Goal: Task Accomplishment & Management: Manage account settings

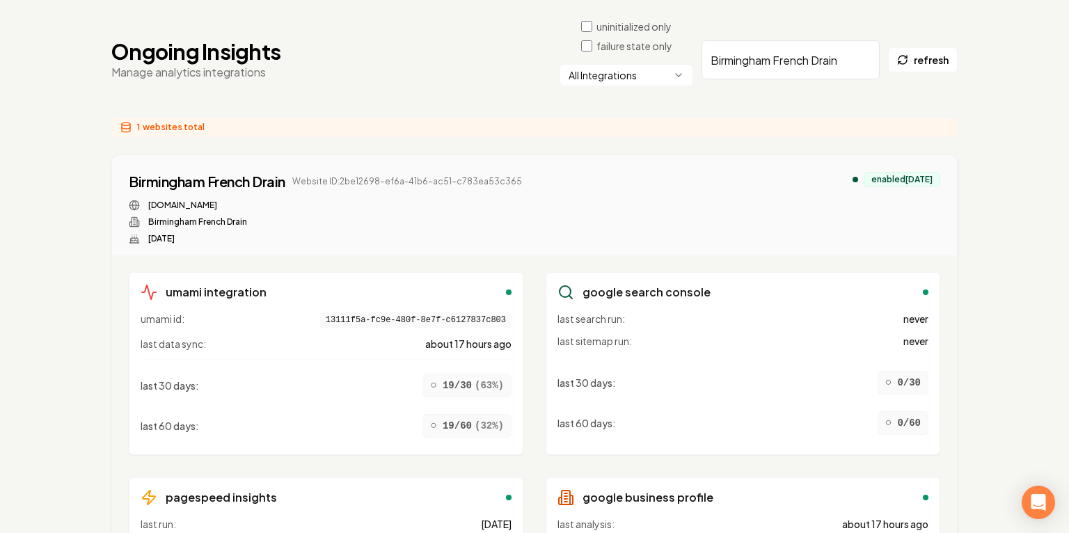
scroll to position [106, 0]
click at [692, 124] on div "1 websites total" at bounding box center [534, 127] width 846 height 21
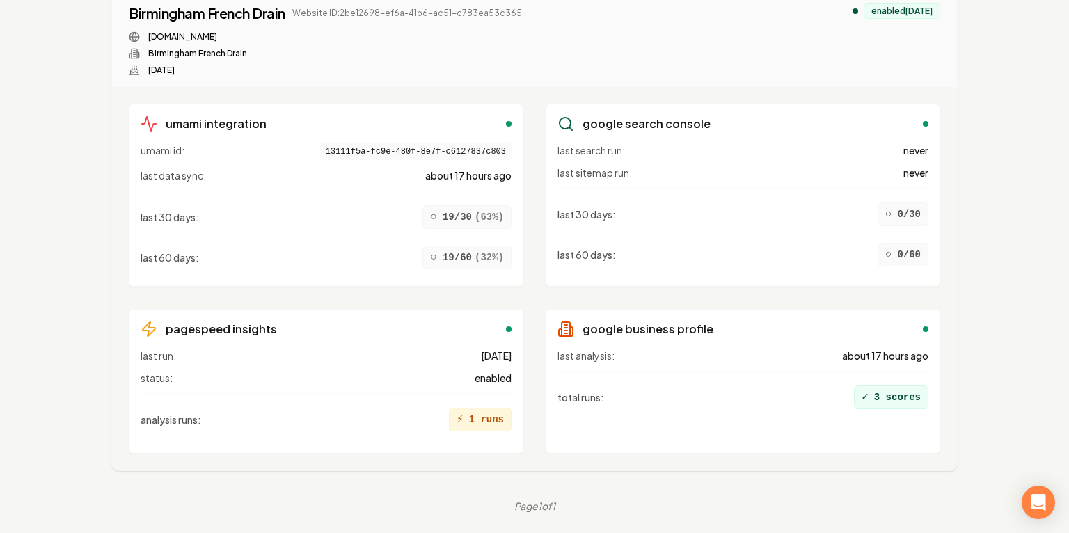
scroll to position [0, 0]
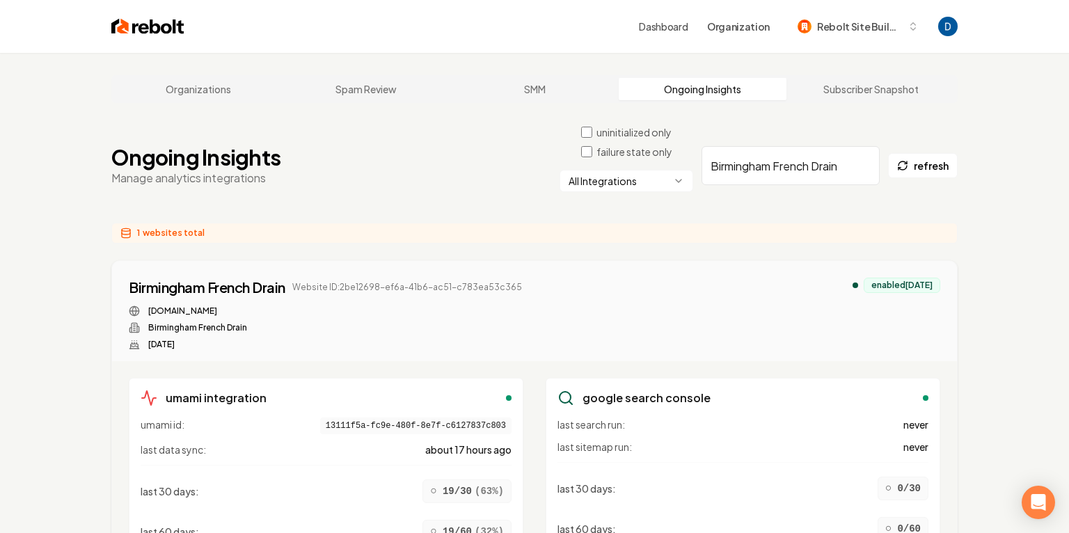
click at [752, 161] on input "Birmingham French Drain" at bounding box center [790, 165] width 178 height 39
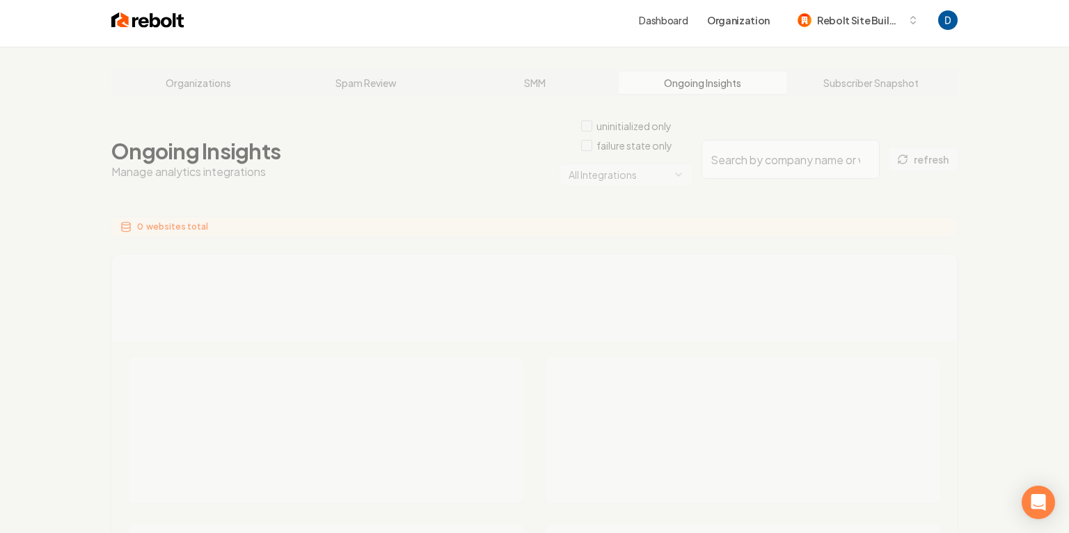
scroll to position [9, 0]
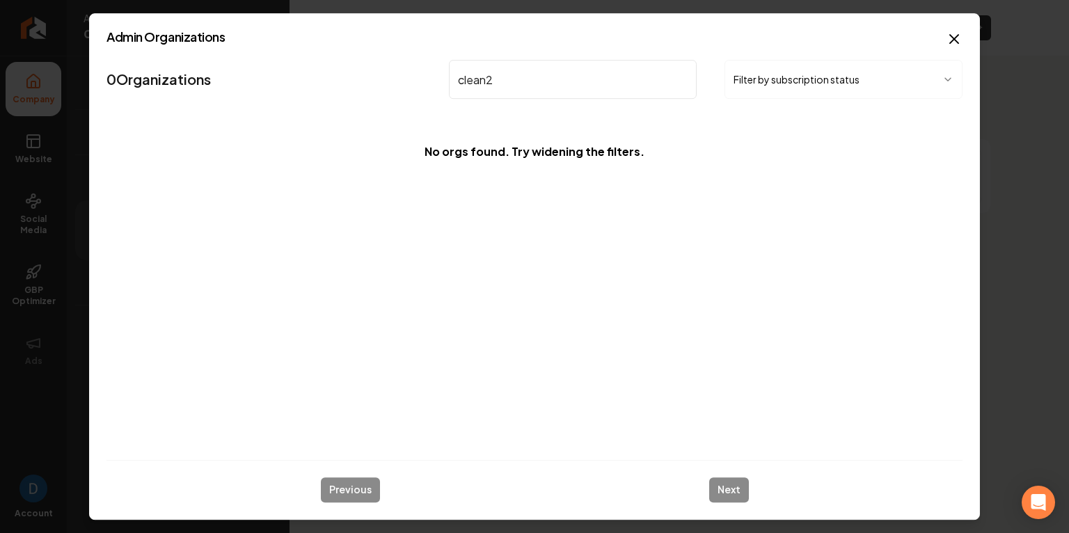
click at [580, 75] on input "clean2" at bounding box center [573, 79] width 248 height 39
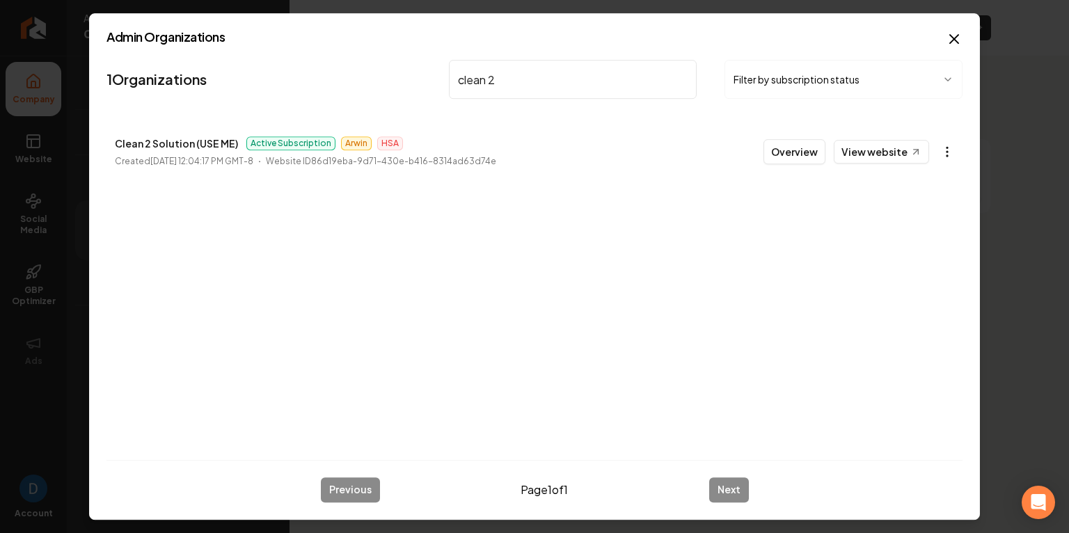
type input "clean 2"
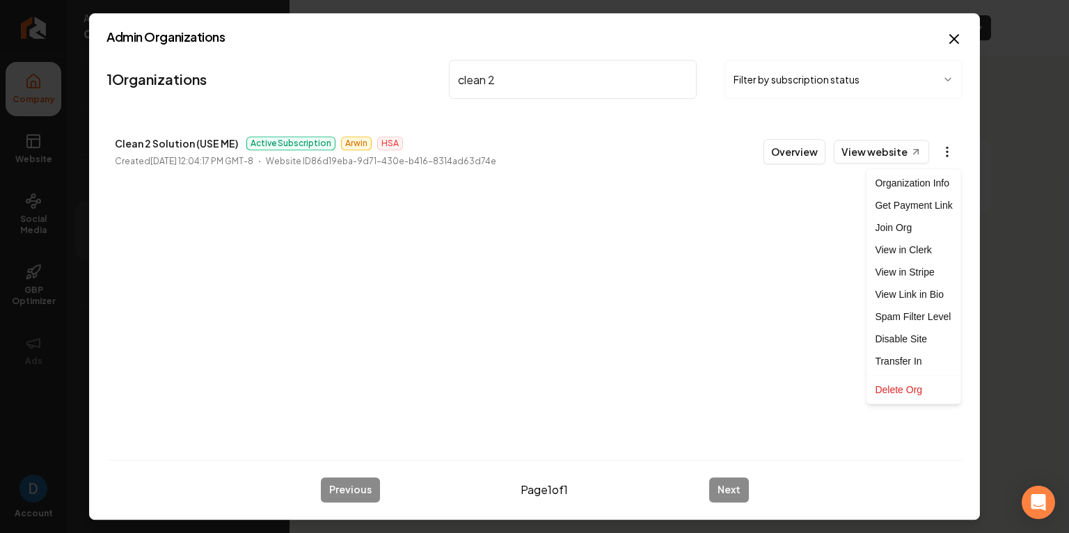
click at [944, 156] on body "Company Website Social Media GBP Optimizer Ads Account AJ's Creative Landscape …" at bounding box center [534, 266] width 1069 height 533
click at [914, 272] on link "View in Stripe" at bounding box center [913, 272] width 88 height 22
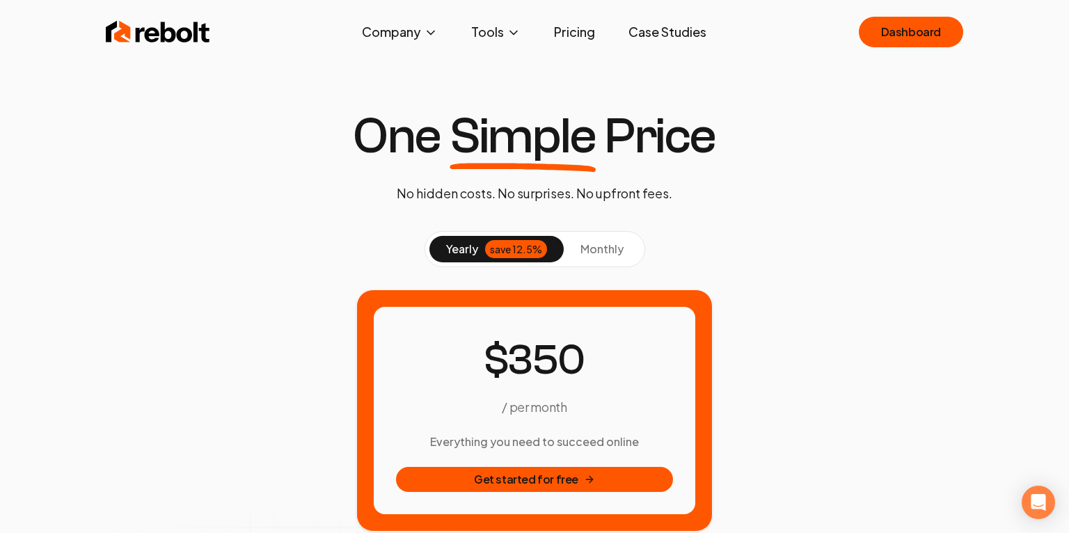
click at [607, 248] on span "monthly" at bounding box center [601, 248] width 43 height 15
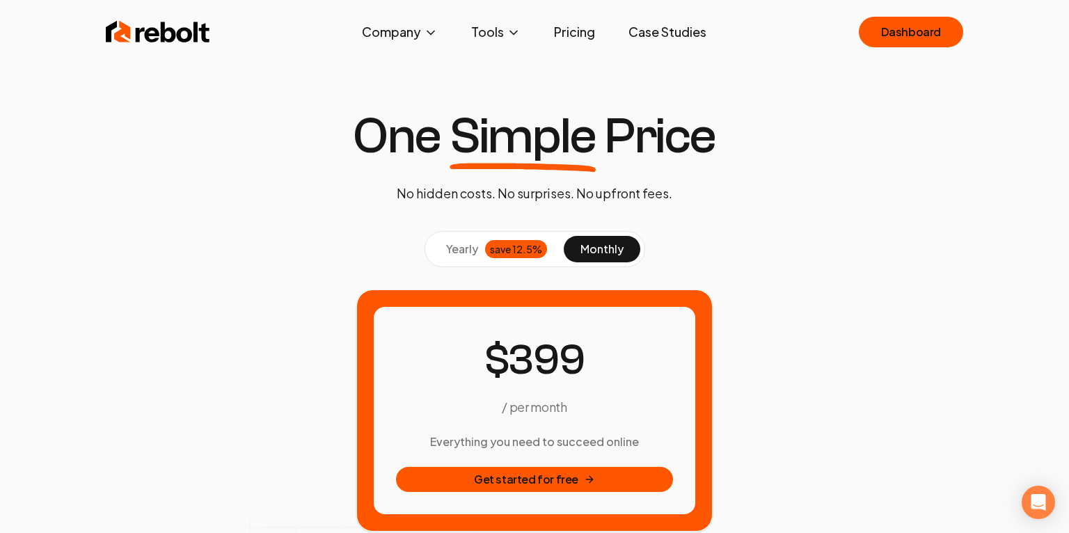
click at [497, 244] on div "save 12.5%" at bounding box center [516, 249] width 62 height 18
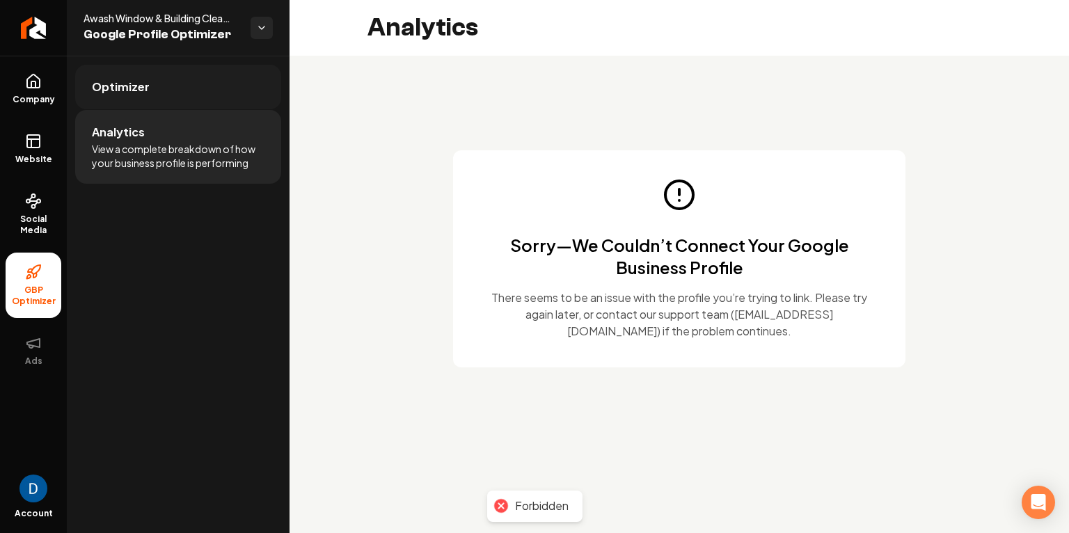
click at [163, 95] on link "Optimizer" at bounding box center [178, 87] width 206 height 45
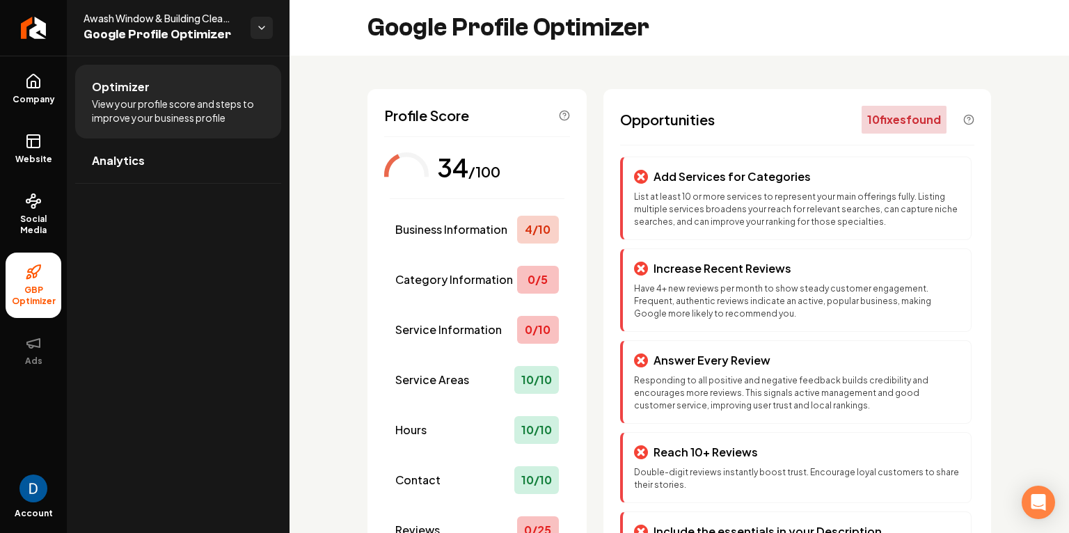
click at [33, 278] on icon at bounding box center [33, 272] width 17 height 17
click at [34, 225] on span "Social Media" at bounding box center [34, 225] width 56 height 22
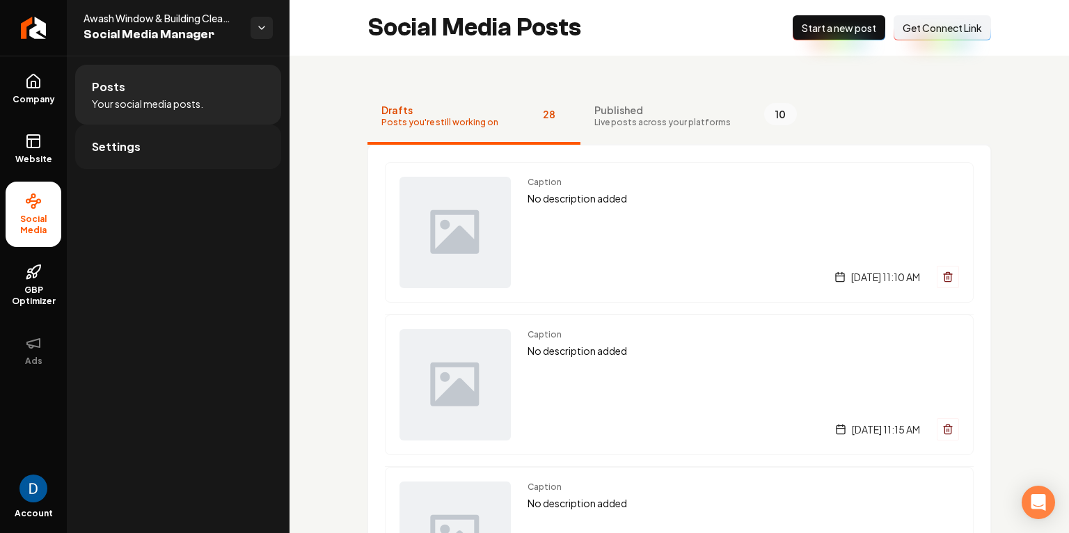
click at [150, 145] on link "Settings" at bounding box center [178, 147] width 206 height 45
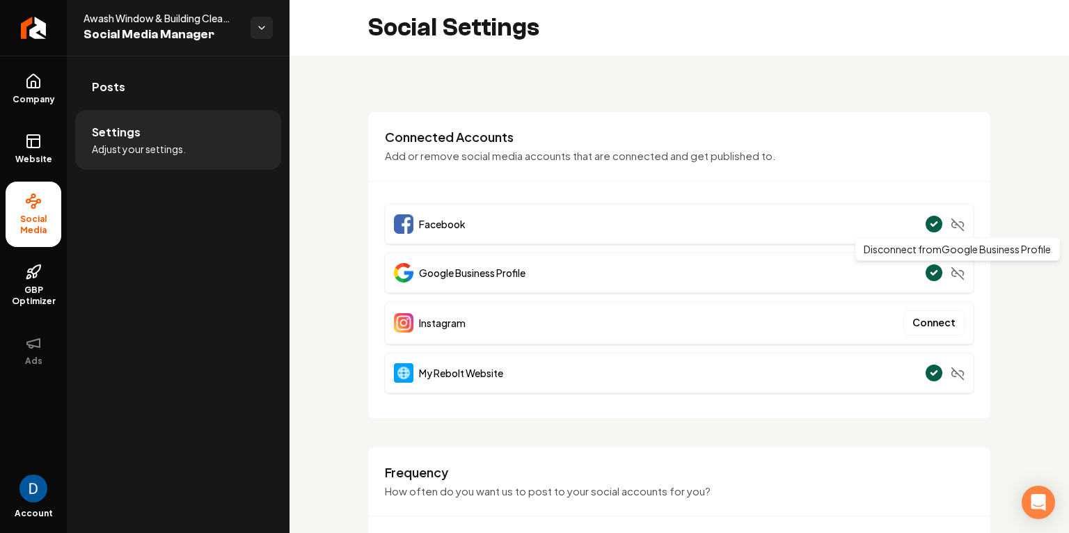
click at [956, 269] on icon "Main content area" at bounding box center [957, 273] width 14 height 14
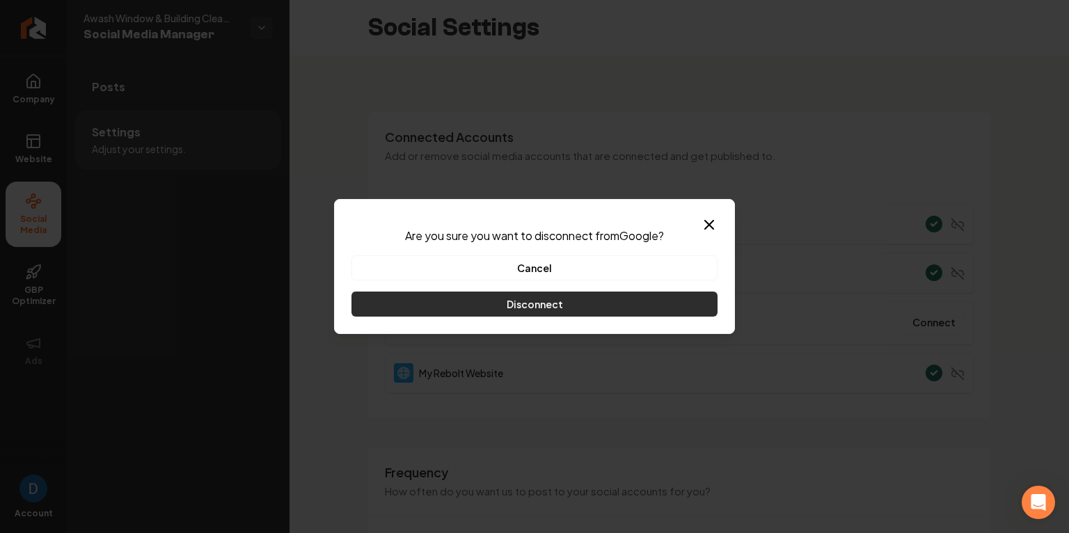
click at [537, 308] on button "Disconnect" at bounding box center [534, 304] width 366 height 25
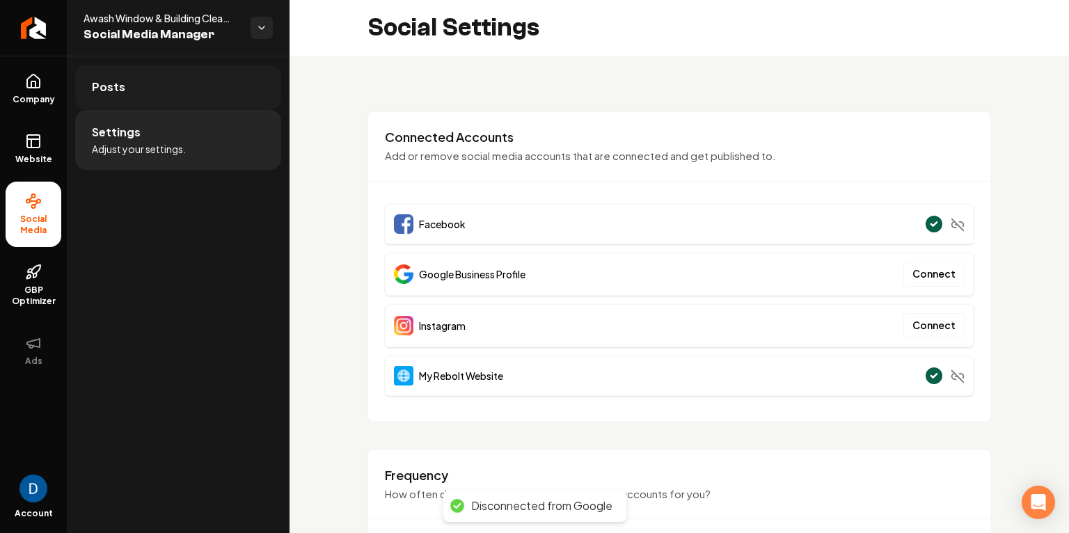
click at [154, 85] on link "Posts" at bounding box center [178, 87] width 206 height 45
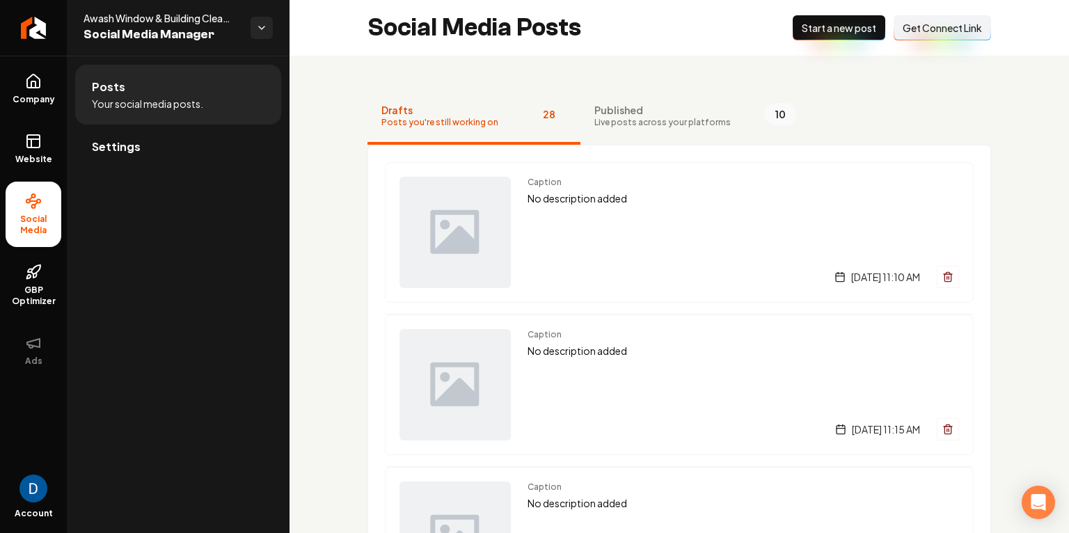
click at [953, 29] on span "Get Connect Link" at bounding box center [941, 28] width 79 height 14
click at [957, 23] on span "Get Connect Link" at bounding box center [941, 28] width 79 height 14
click at [933, 38] on div "New Post Start a new post Connect Link Get Connect Link" at bounding box center [891, 27] width 198 height 25
click at [35, 276] on icon at bounding box center [34, 275] width 3 height 5
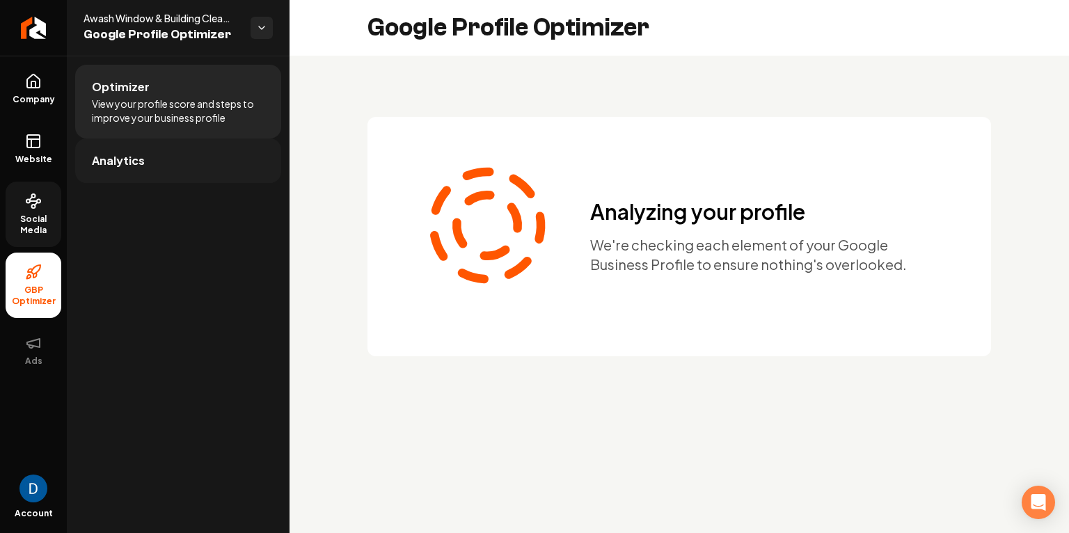
click at [164, 159] on link "Analytics" at bounding box center [178, 160] width 206 height 45
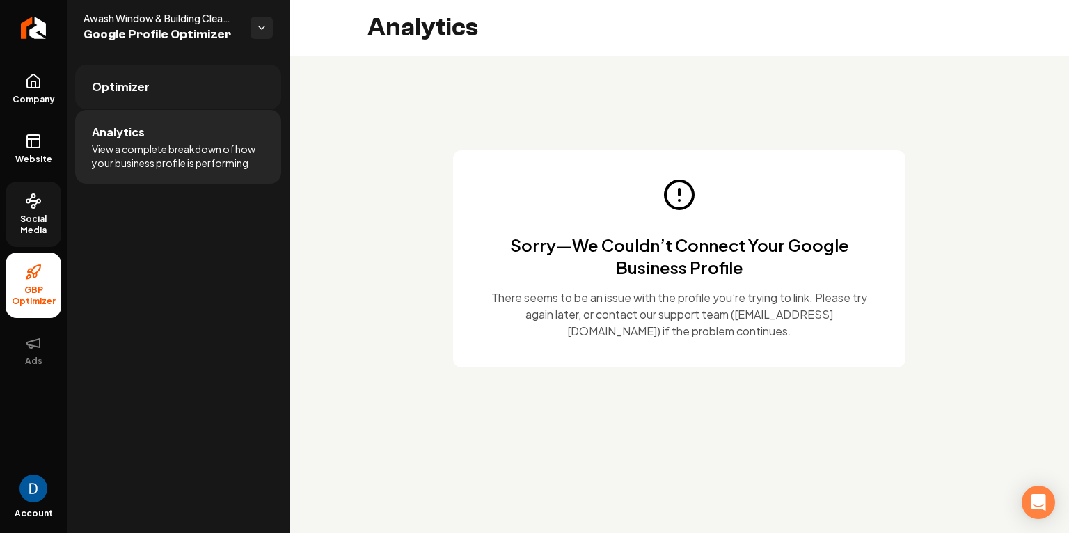
click at [175, 98] on link "Optimizer" at bounding box center [178, 87] width 206 height 45
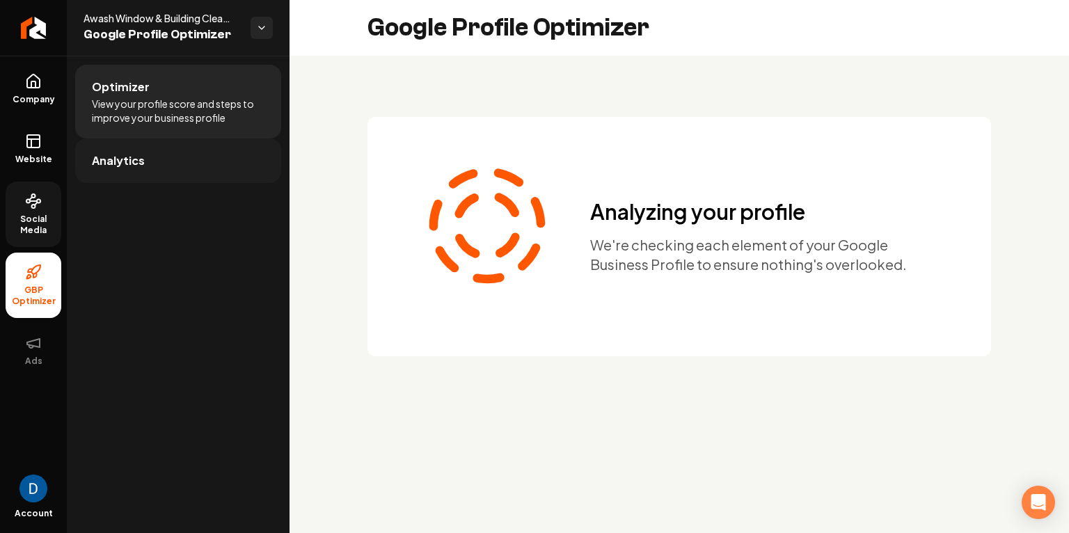
click at [157, 157] on link "Analytics" at bounding box center [178, 160] width 206 height 45
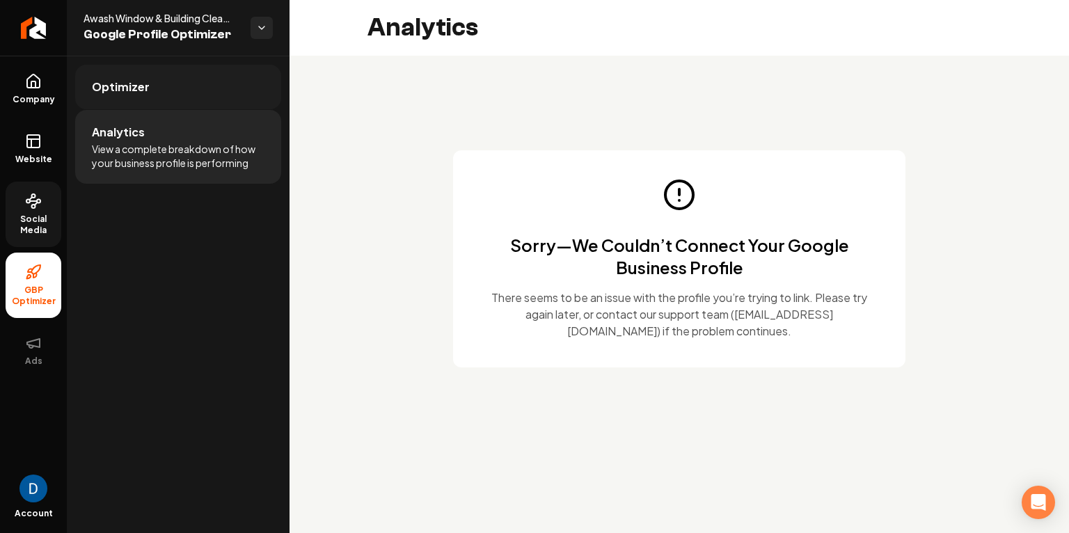
click at [185, 83] on link "Optimizer" at bounding box center [178, 87] width 206 height 45
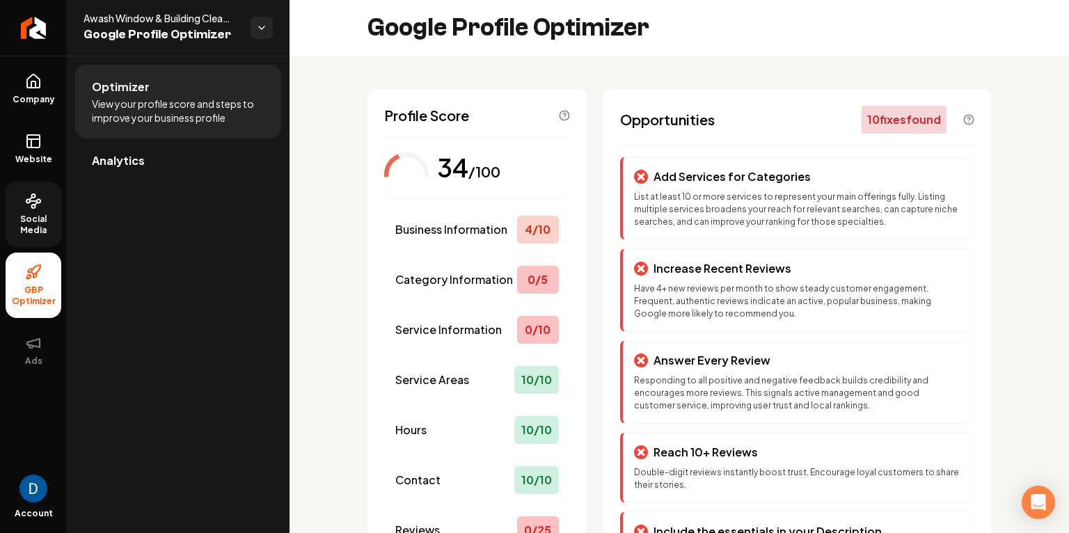
click at [22, 205] on link "Social Media" at bounding box center [34, 214] width 56 height 65
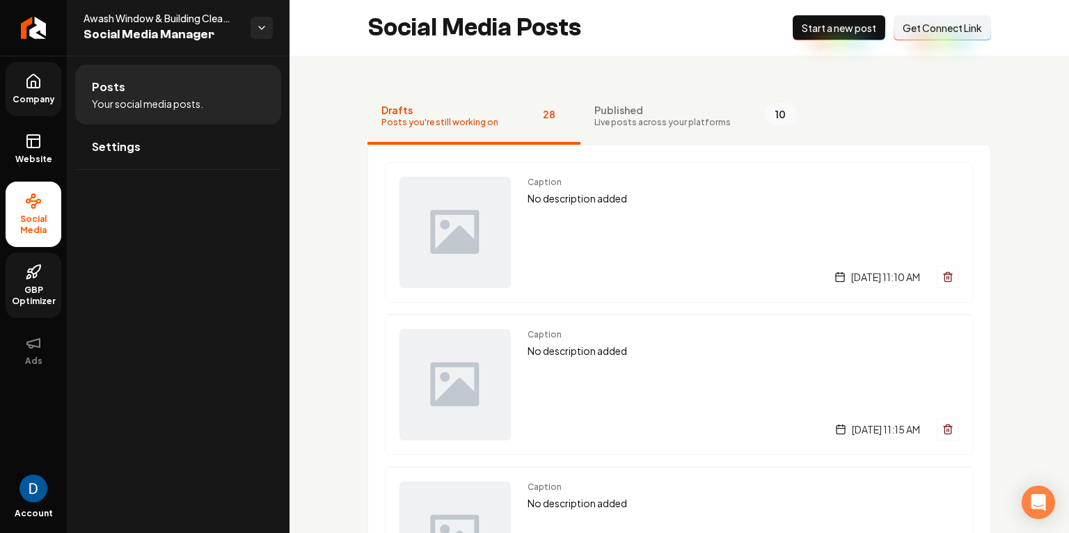
click at [30, 86] on icon at bounding box center [33, 80] width 13 height 13
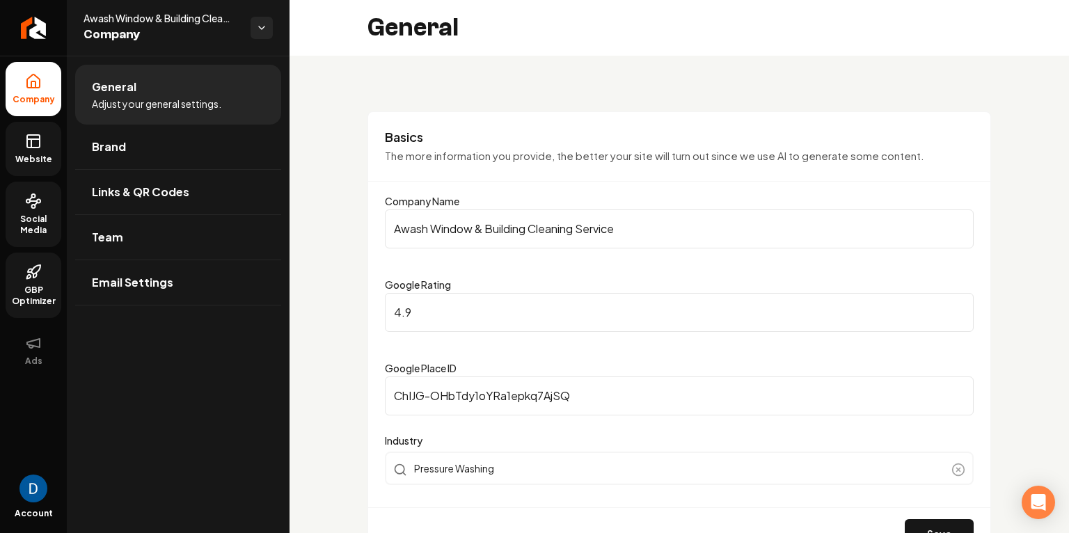
click at [45, 150] on link "Website" at bounding box center [34, 149] width 56 height 54
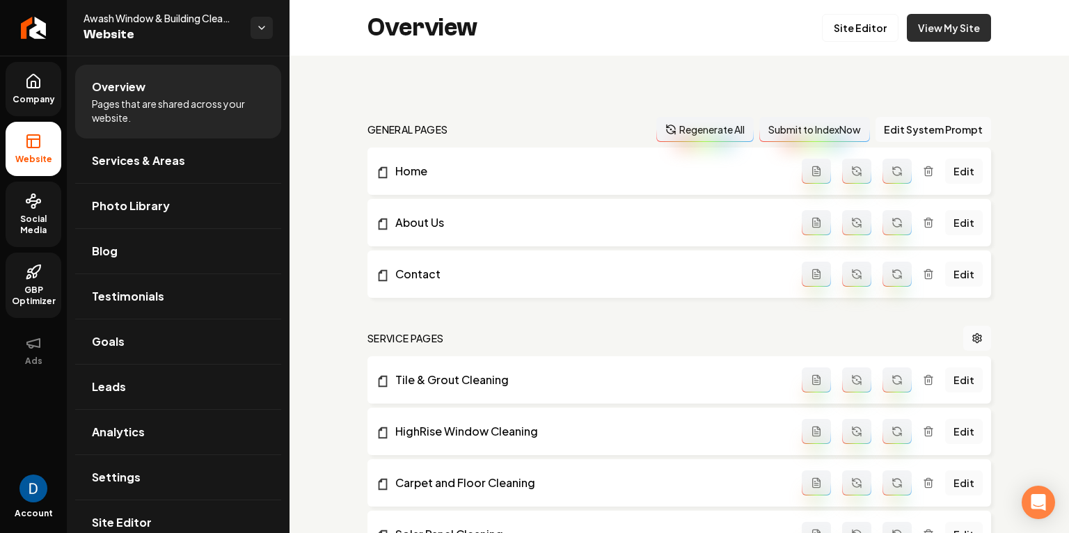
click at [984, 26] on link "View My Site" at bounding box center [949, 28] width 84 height 28
click at [140, 22] on span "Awash Window & Building Cleaning Service" at bounding box center [161, 18] width 156 height 14
copy span "Awash Window & Building Cleaning Service"
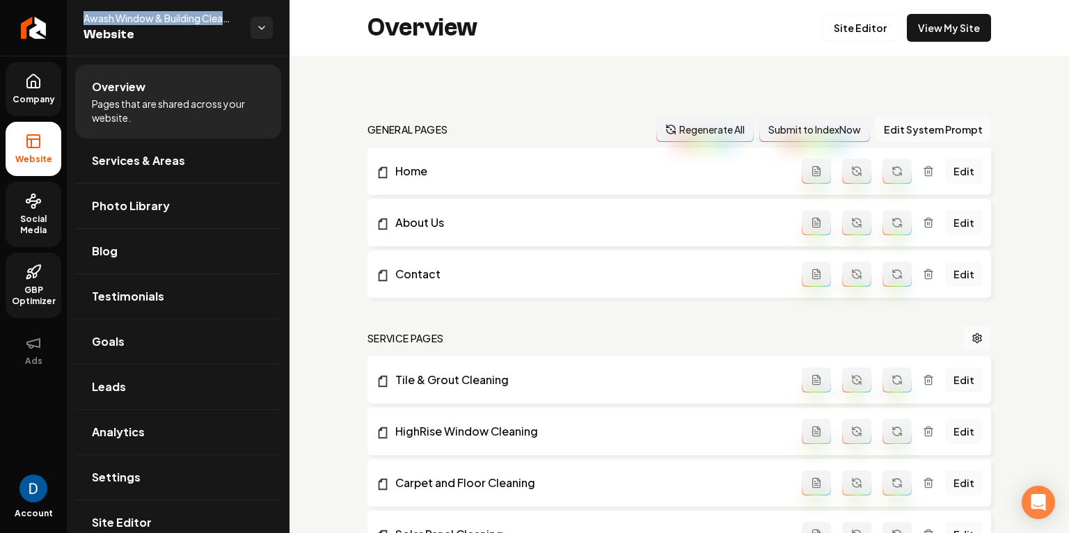
click at [42, 289] on span "GBP Optimizer" at bounding box center [34, 296] width 56 height 22
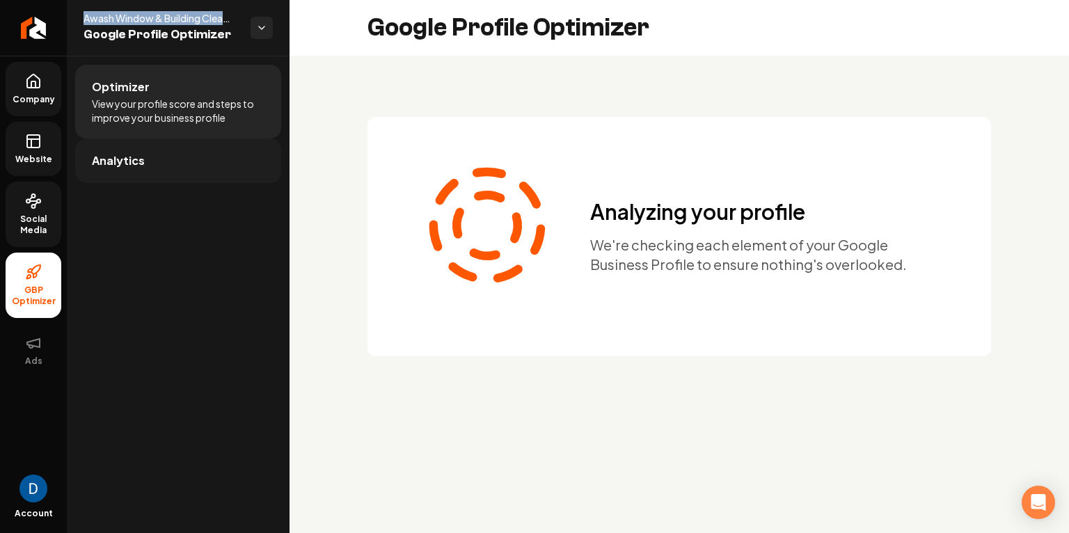
click at [192, 176] on link "Analytics" at bounding box center [178, 160] width 206 height 45
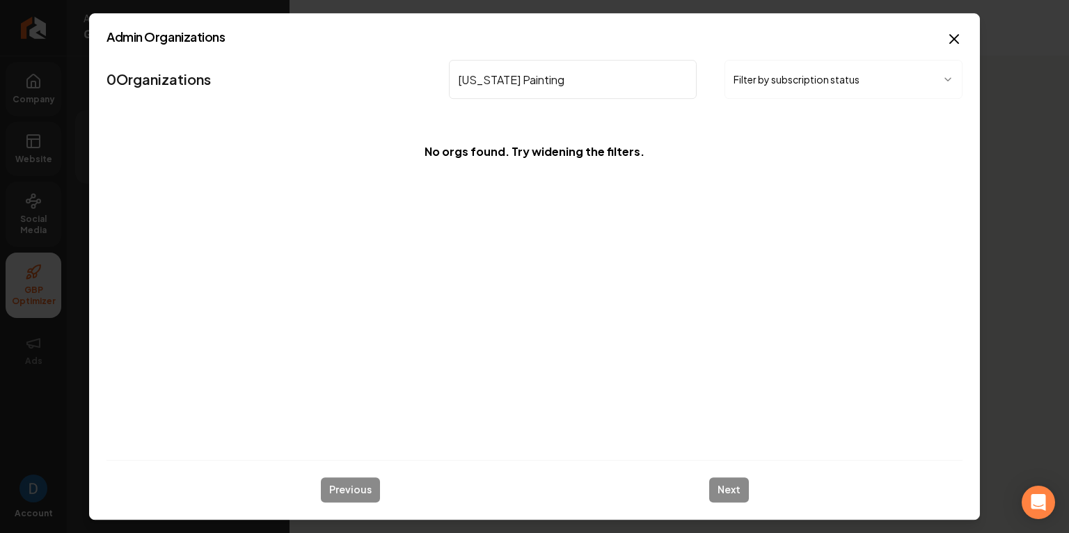
click at [465, 83] on input "Wisconsin Painting" at bounding box center [573, 79] width 248 height 39
click at [518, 81] on input "wisconsin Painting" at bounding box center [573, 79] width 248 height 39
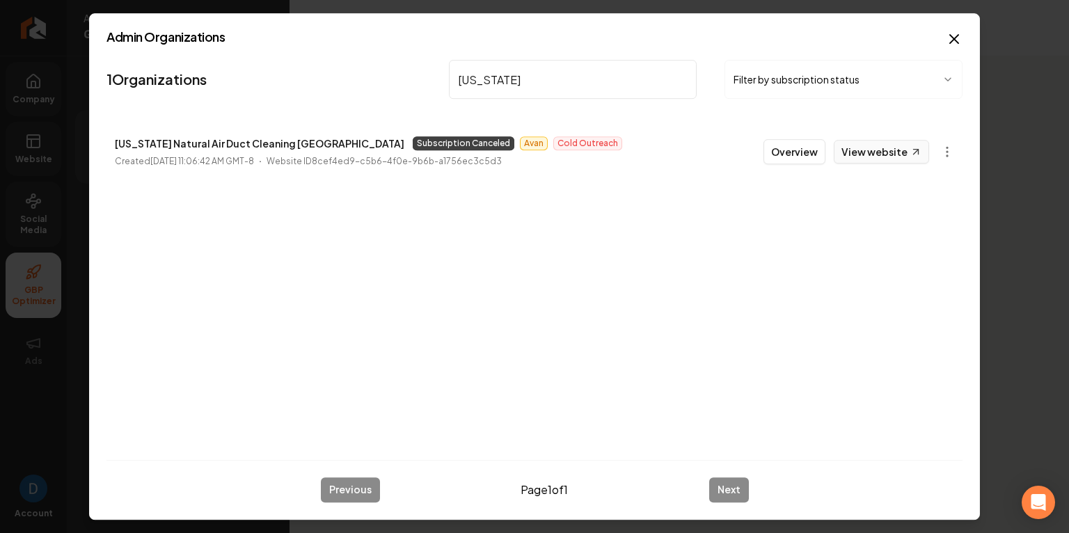
type input "wisconsin"
click at [879, 151] on link "View website" at bounding box center [881, 152] width 95 height 24
click at [464, 86] on input "wisconsin" at bounding box center [573, 79] width 248 height 39
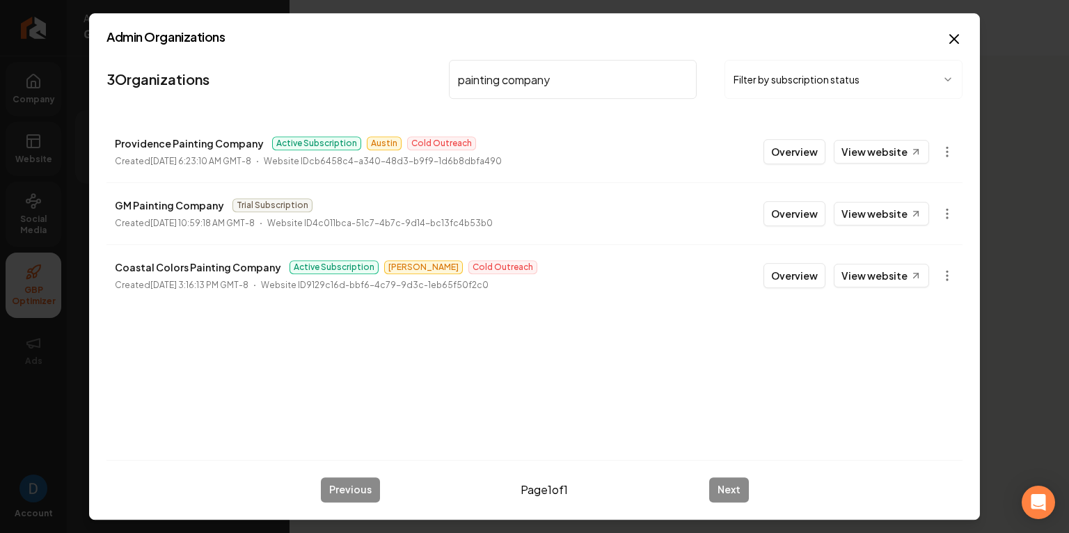
click at [492, 75] on input "painting company" at bounding box center [573, 79] width 248 height 39
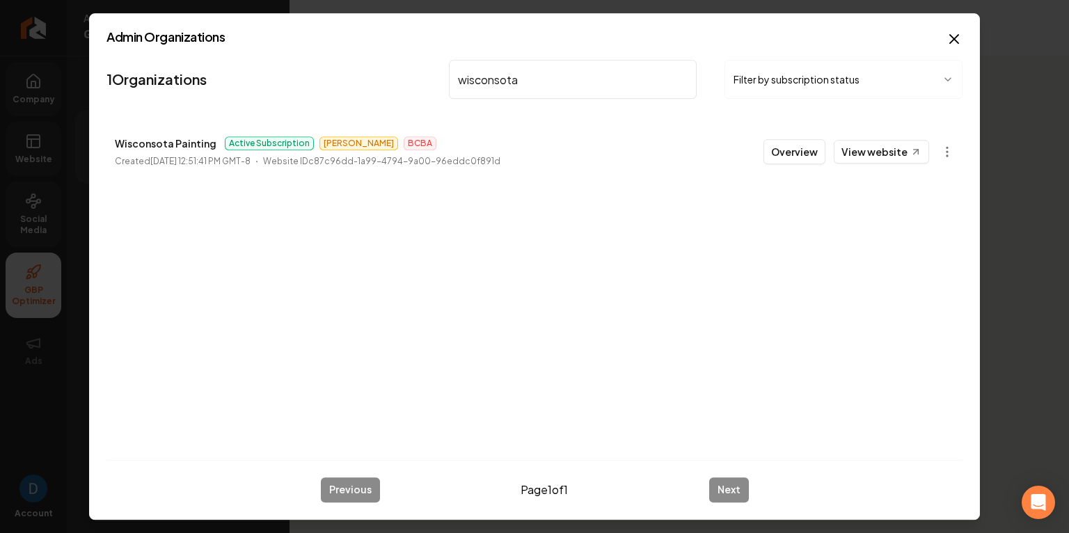
type input "wisconsota"
click at [160, 141] on p "Wisconsota Painting" at bounding box center [166, 143] width 102 height 17
copy p "Wisconsota Painting"
